Goal: Check status: Check status

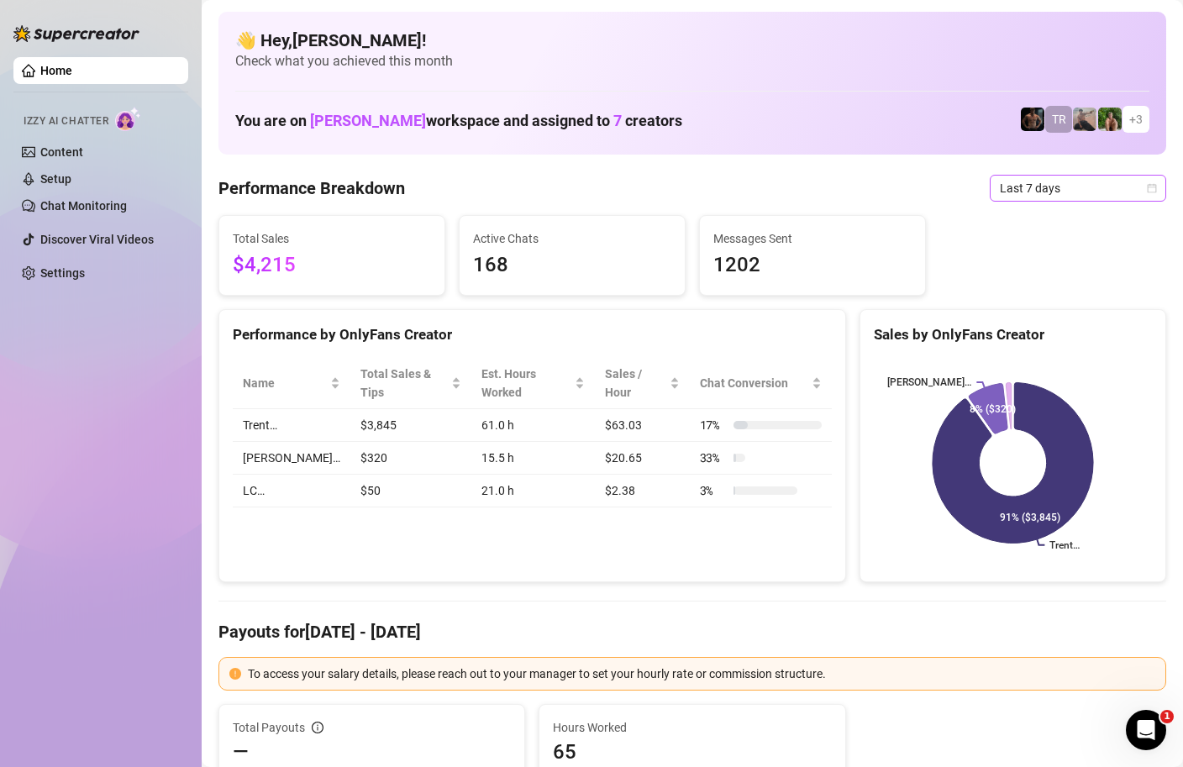
click at [1149, 187] on icon "calendar" at bounding box center [1151, 188] width 10 height 10
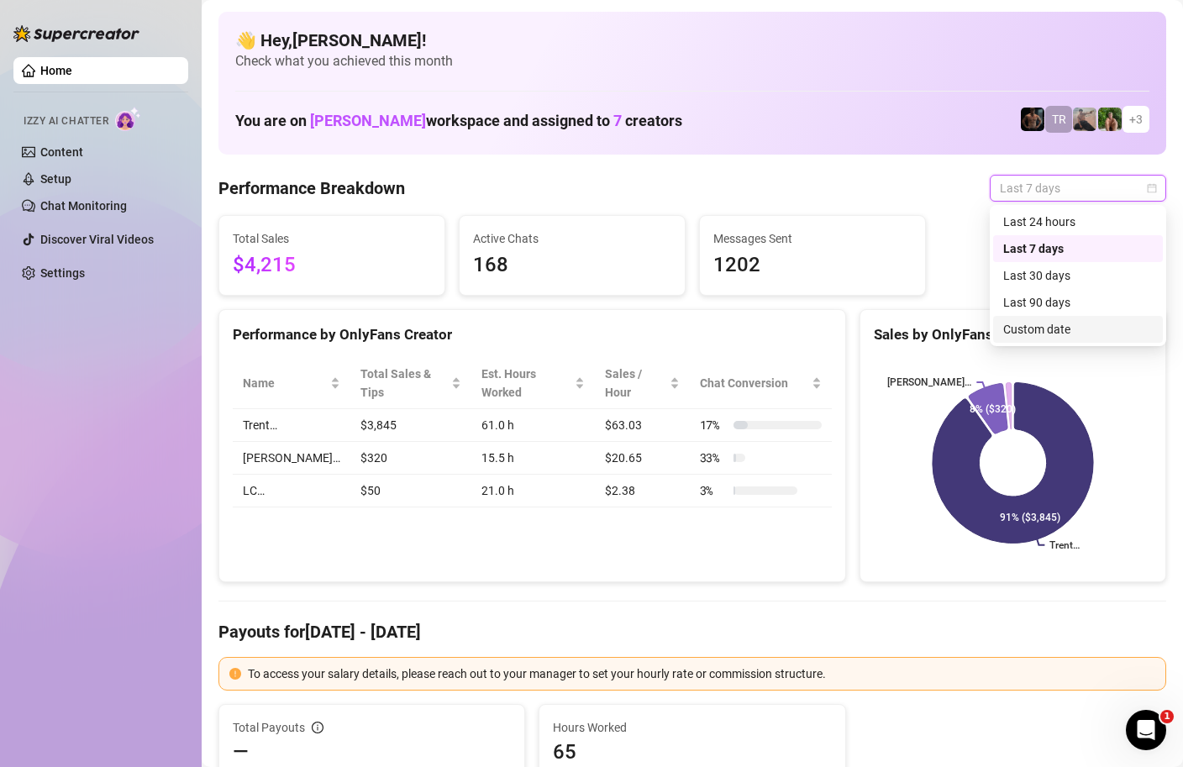
click at [1024, 329] on div "Custom date" at bounding box center [1078, 329] width 150 height 18
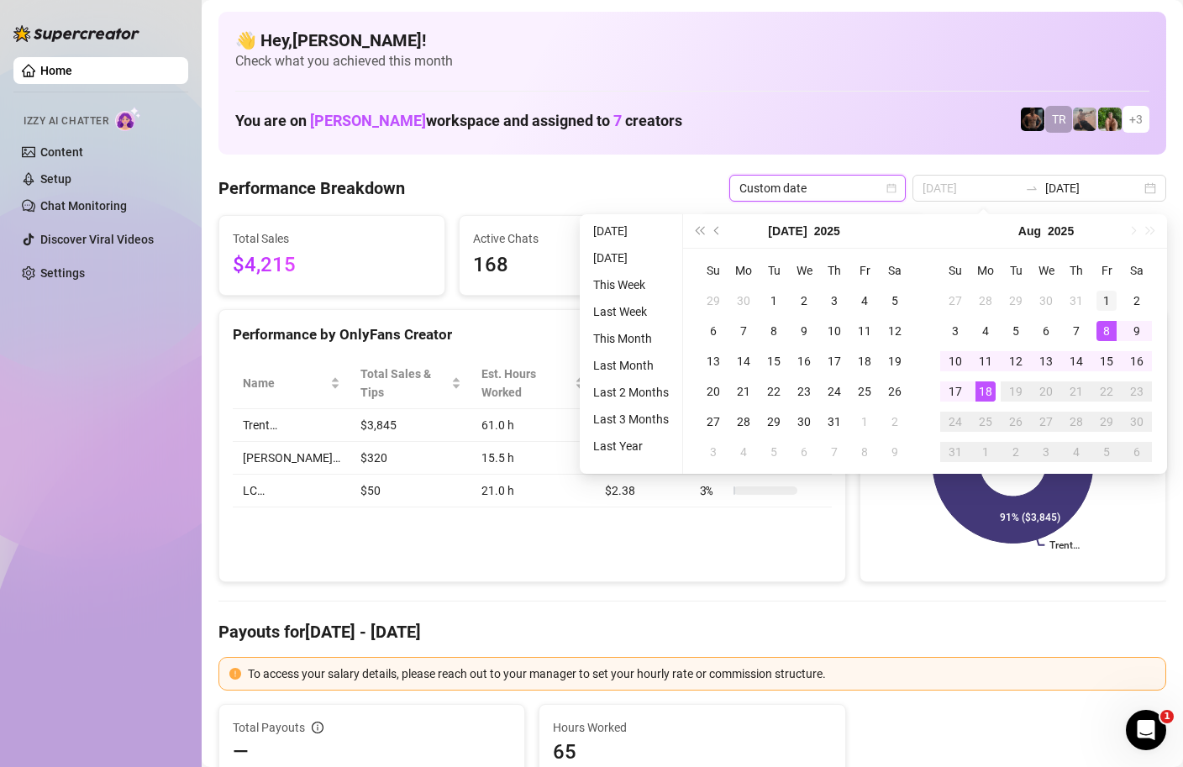
type input "[DATE]"
click at [1104, 298] on div "1" at bounding box center [1106, 301] width 20 height 20
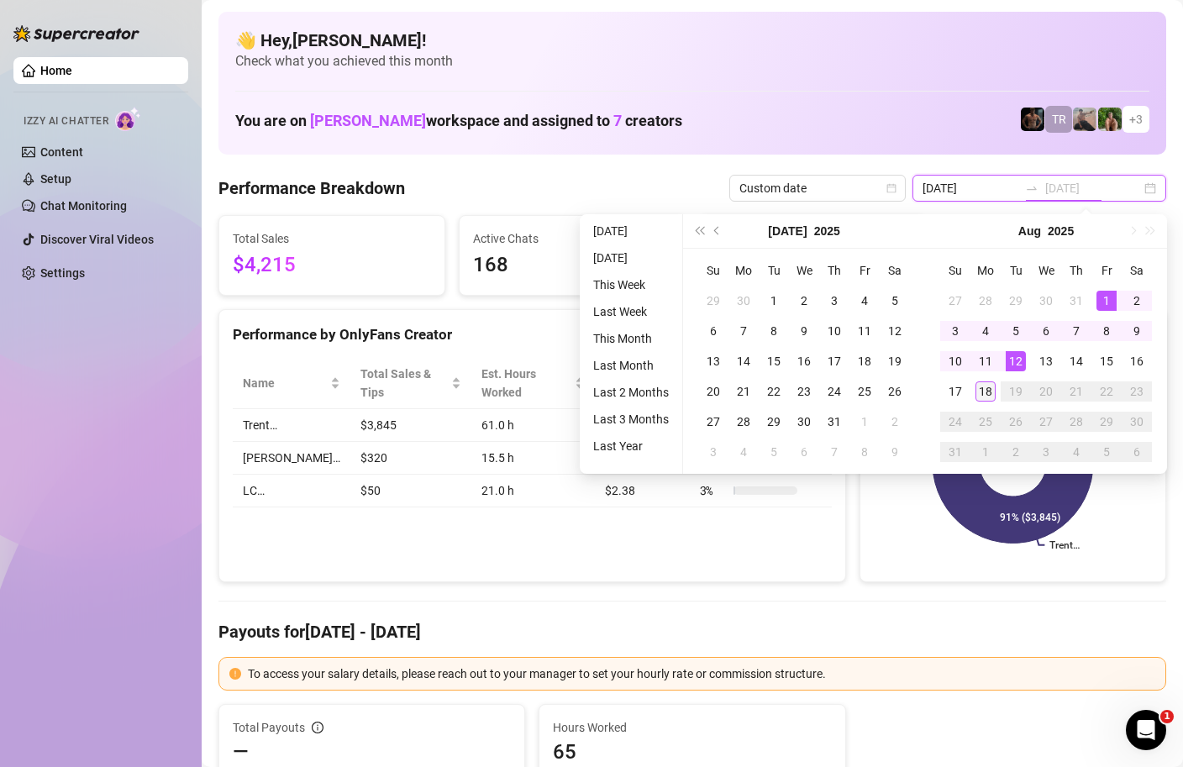
type input "[DATE]"
click at [981, 394] on div "18" at bounding box center [985, 391] width 20 height 20
type input "[DATE]"
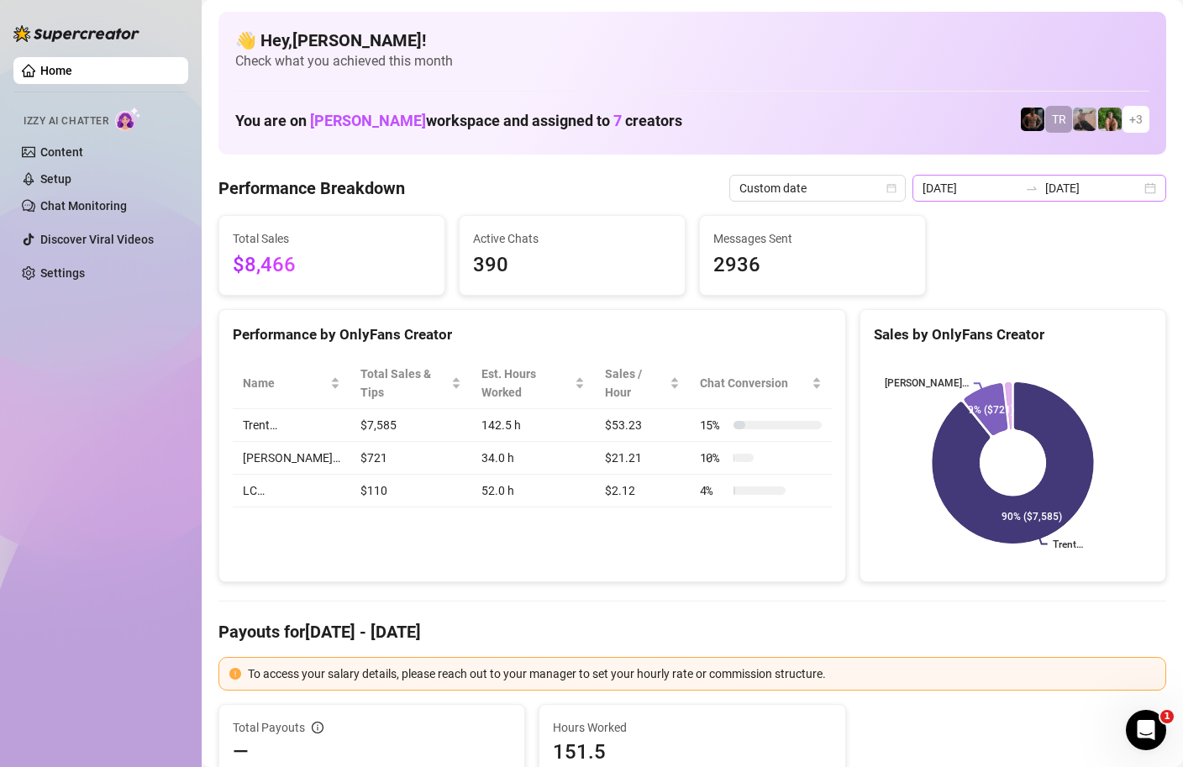
click at [1148, 192] on div "[DATE] [DATE]" at bounding box center [1039, 188] width 254 height 27
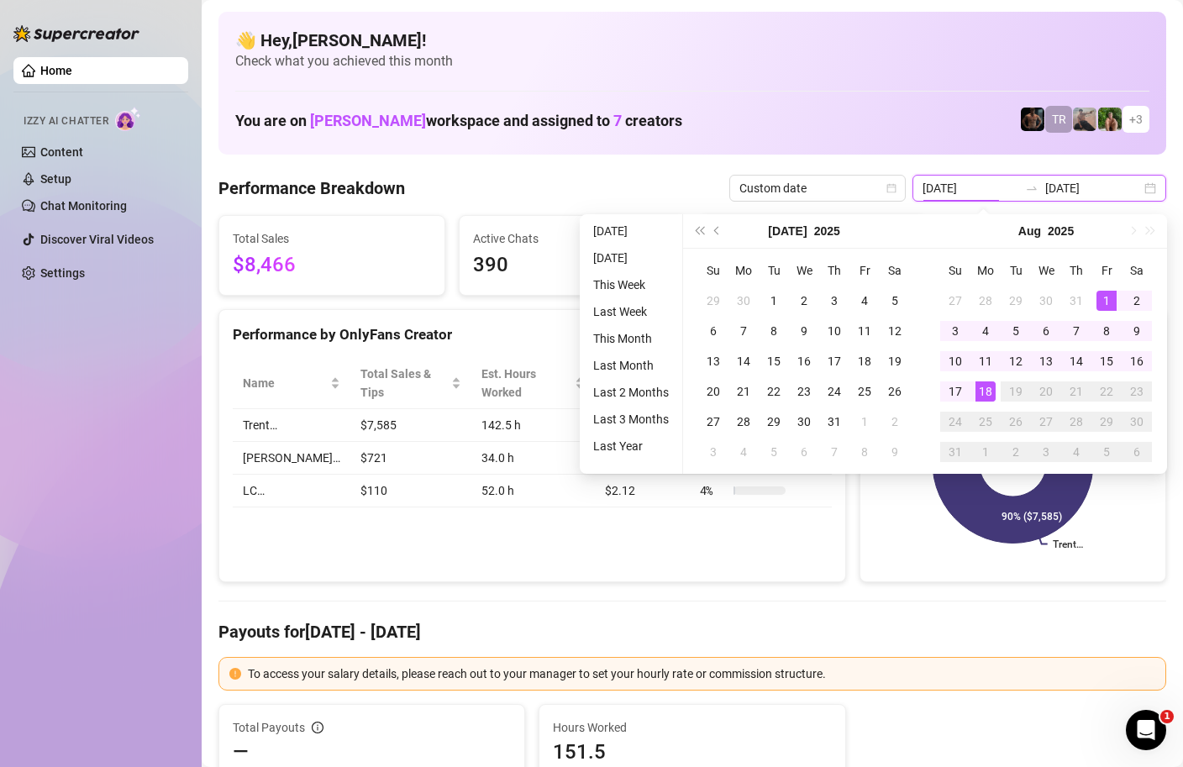
type input "[DATE]"
click at [993, 391] on div "18" at bounding box center [985, 391] width 20 height 20
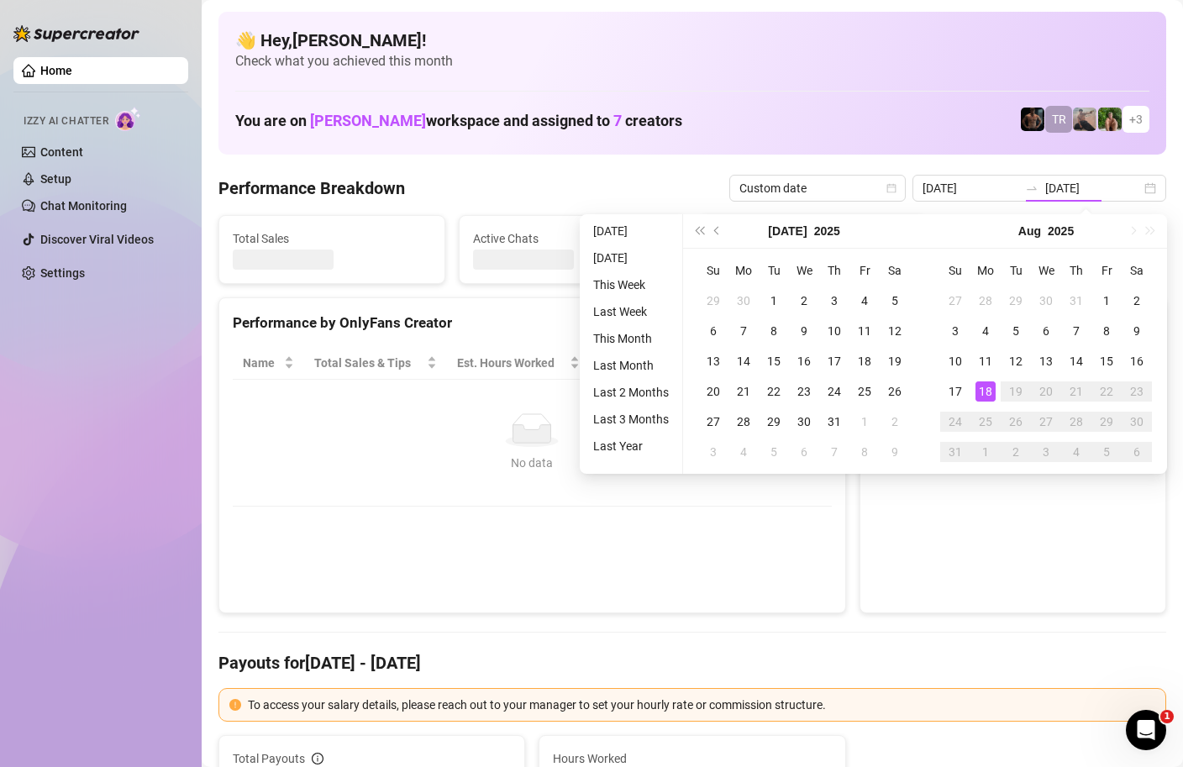
type input "[DATE]"
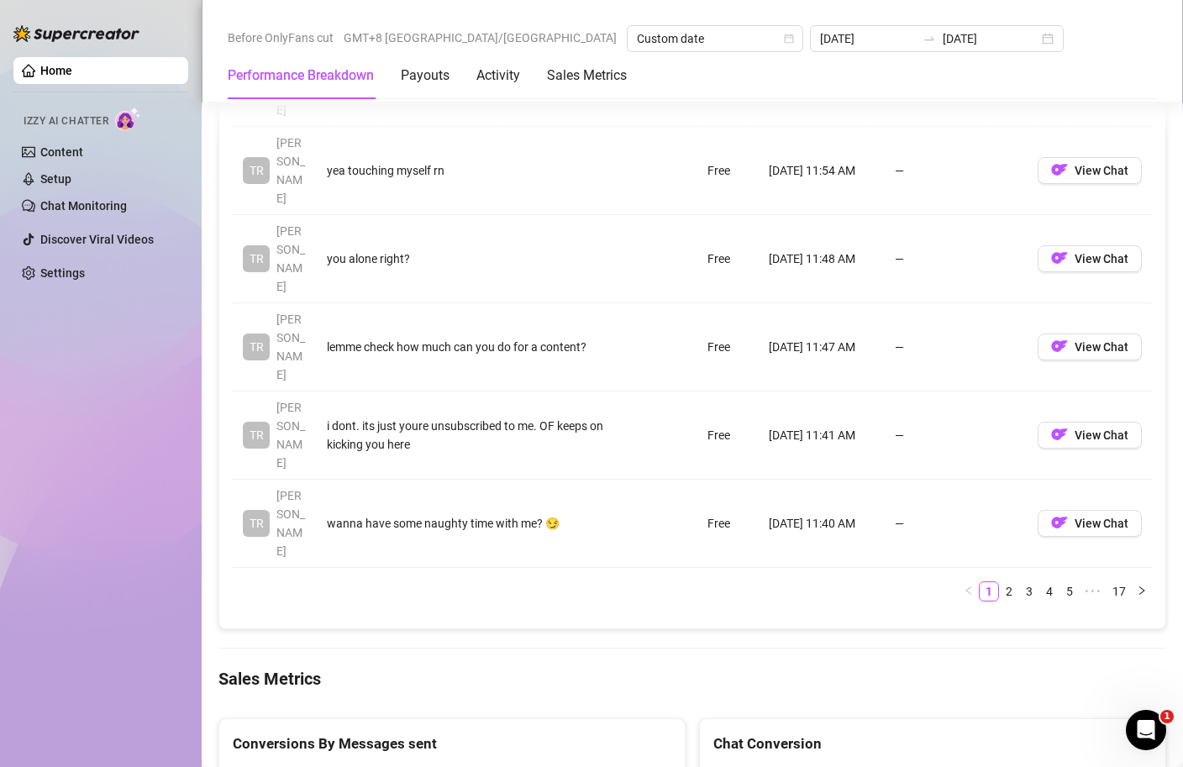
scroll to position [2047, 0]
